Goal: Check status: Check status

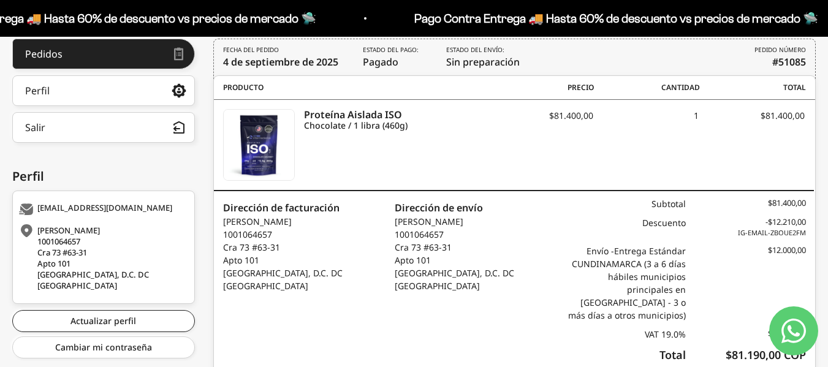
scroll to position [123, 0]
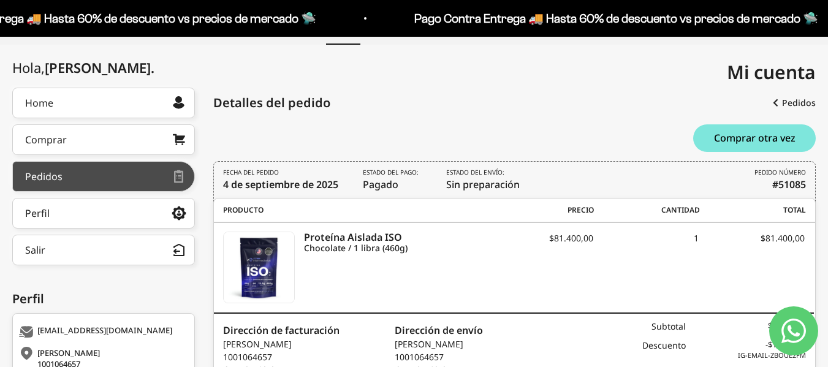
click at [100, 174] on div at bounding box center [118, 177] width 110 height 6
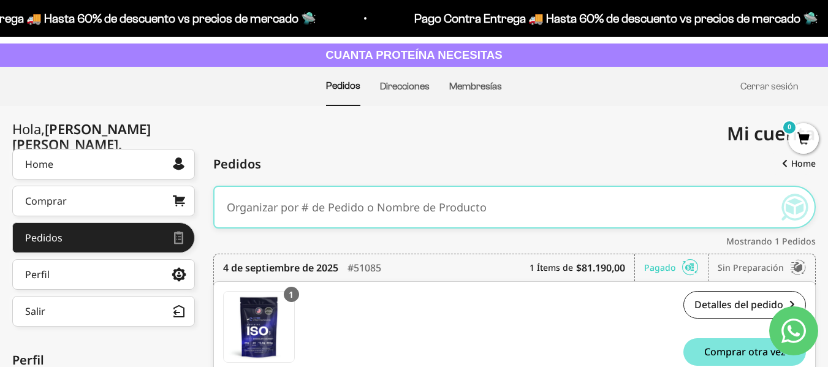
scroll to position [123, 0]
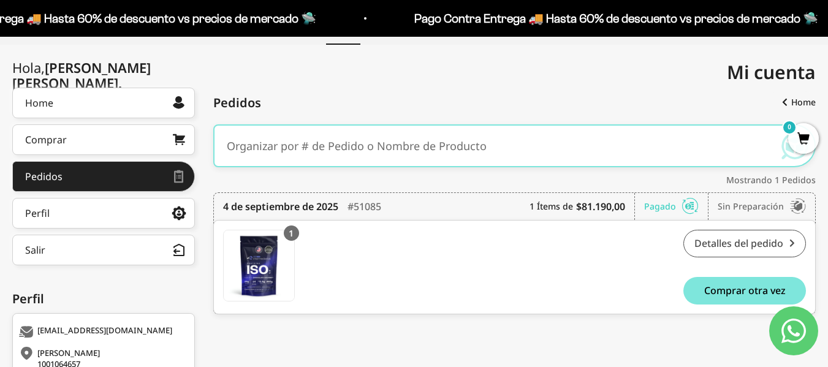
click at [747, 239] on link "Detalles del pedido" at bounding box center [745, 244] width 123 height 28
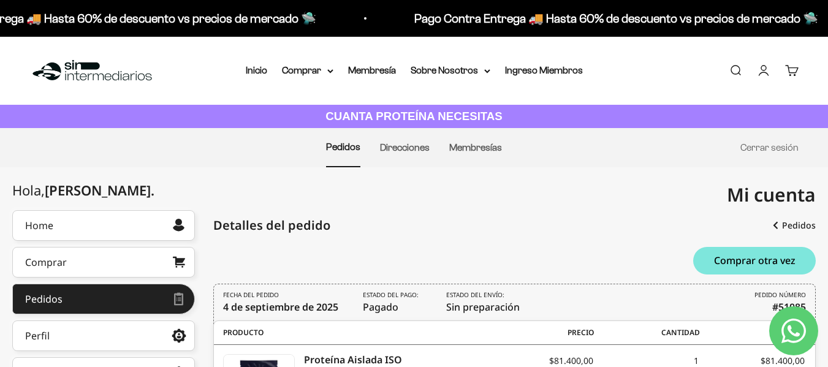
click at [85, 62] on img at bounding box center [92, 71] width 126 height 26
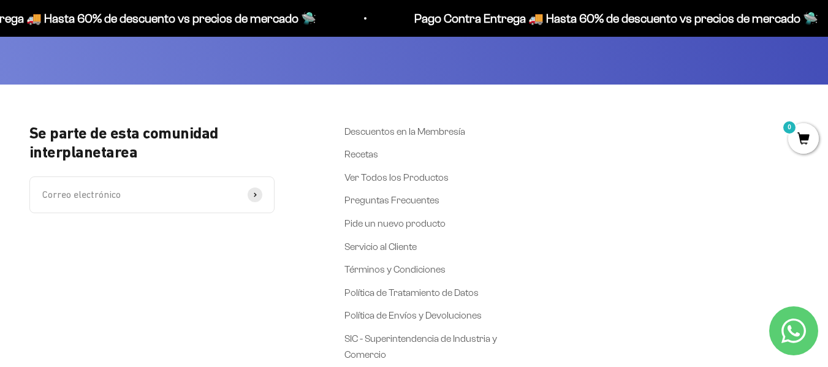
scroll to position [4643, 0]
